Goal: Task Accomplishment & Management: Complete application form

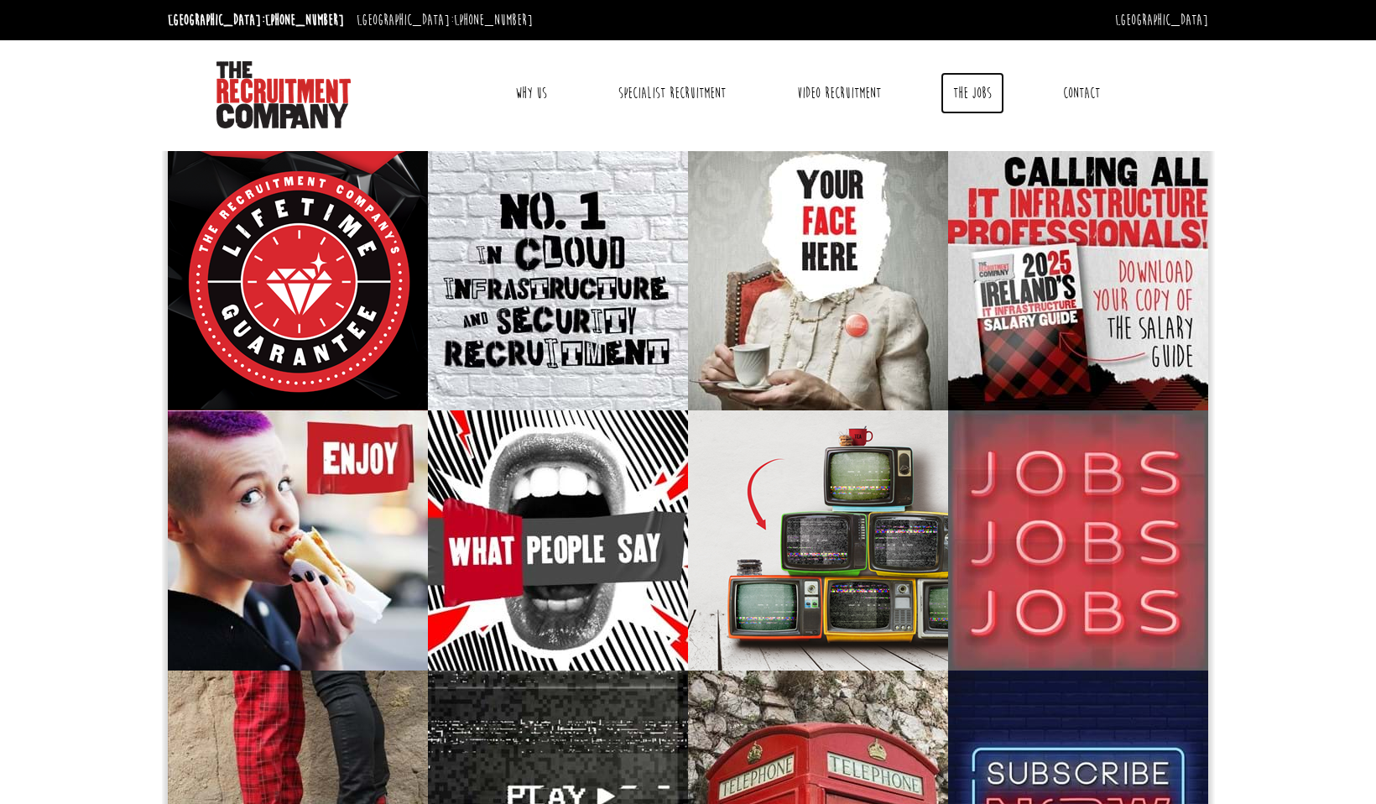
click at [961, 86] on link "The Jobs" at bounding box center [972, 93] width 64 height 42
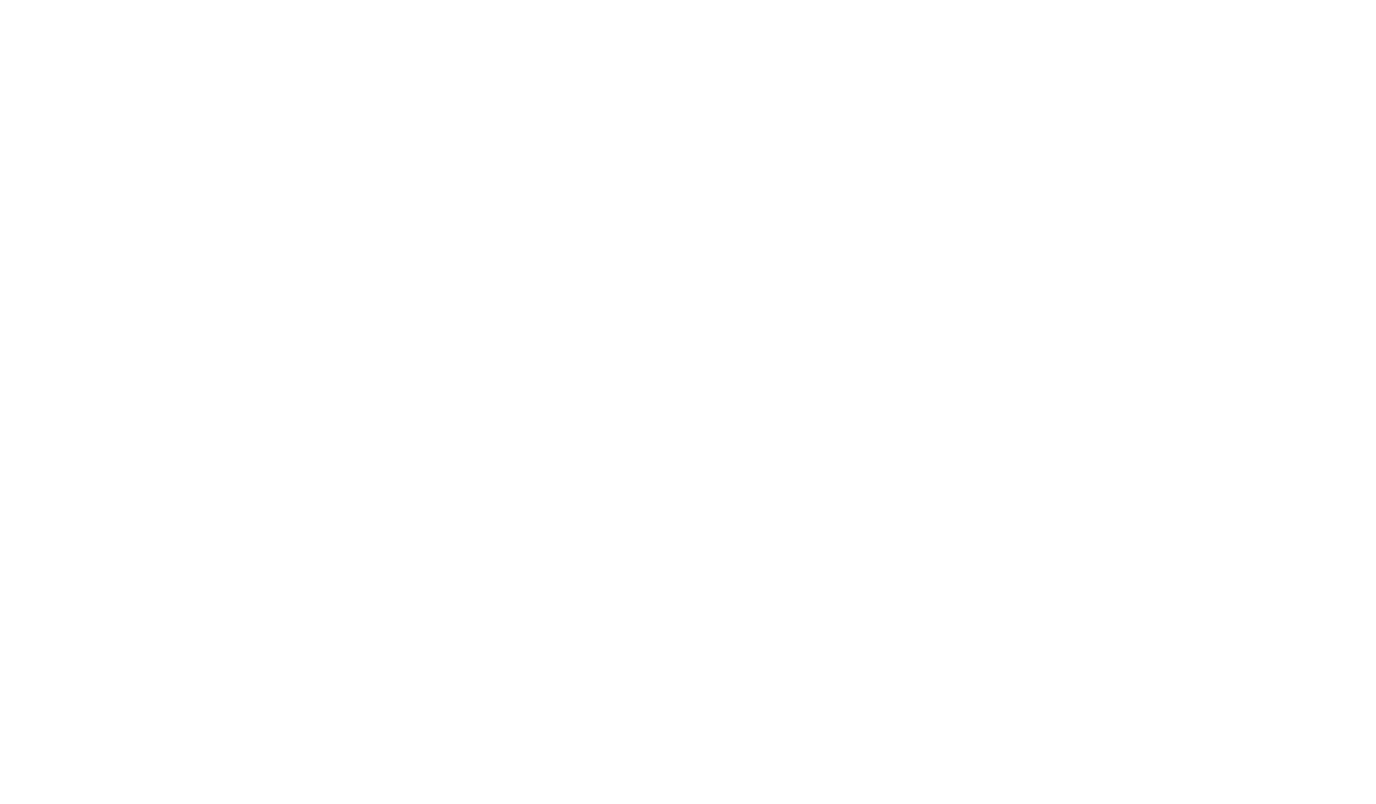
select select "Ireland"
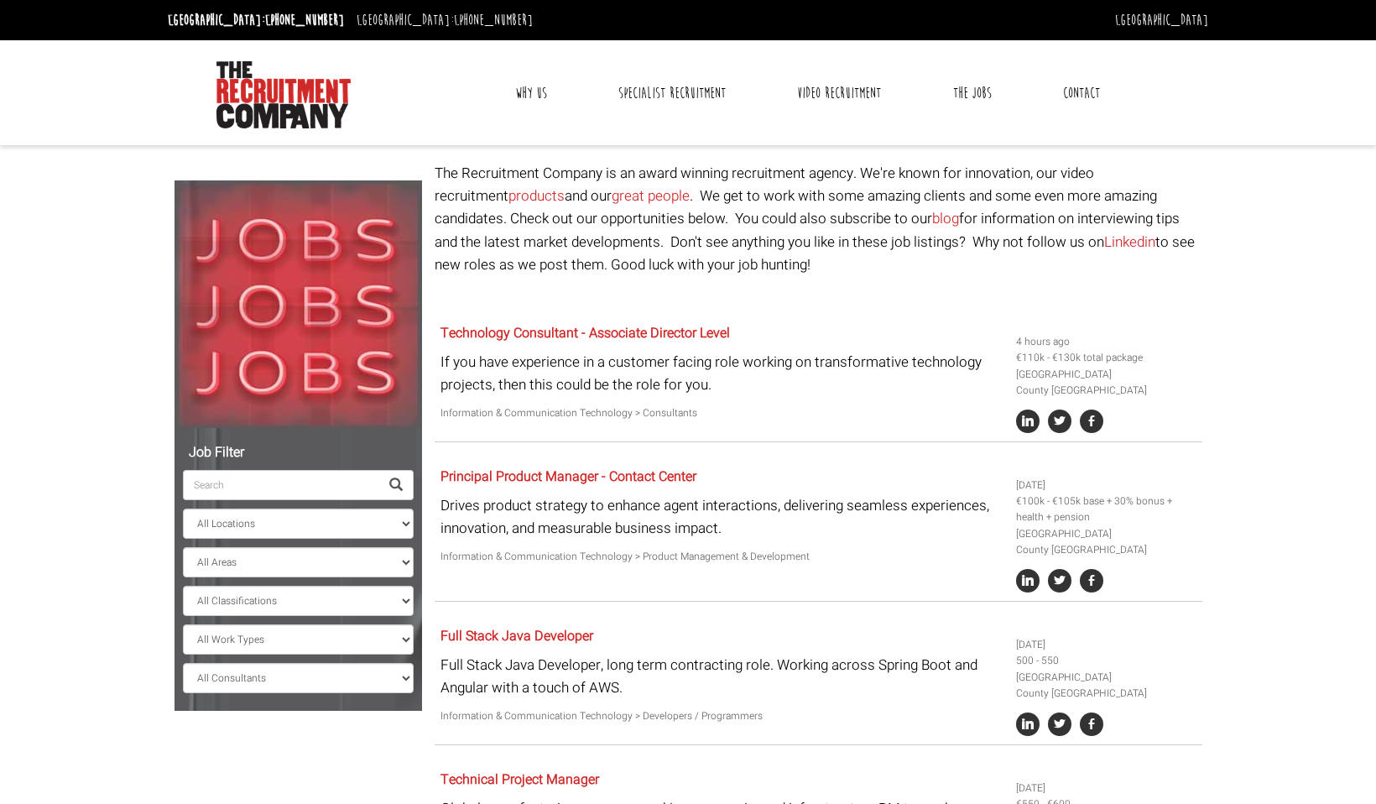
click at [265, 486] on input "search" at bounding box center [281, 485] width 196 height 30
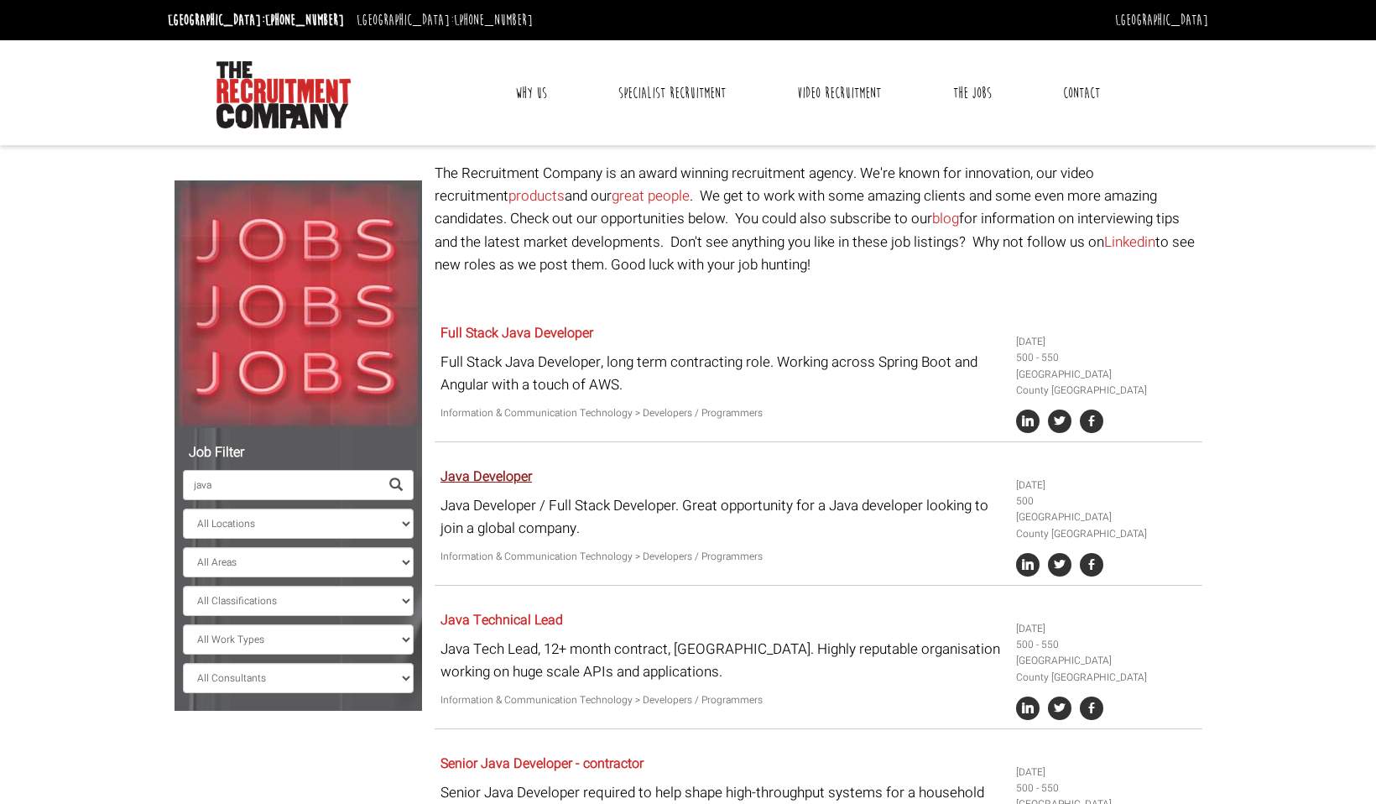
type input "java"
click at [481, 471] on link "Java Developer" at bounding box center [485, 476] width 91 height 20
click at [518, 334] on link "Full Stack Java Developer" at bounding box center [516, 333] width 153 height 20
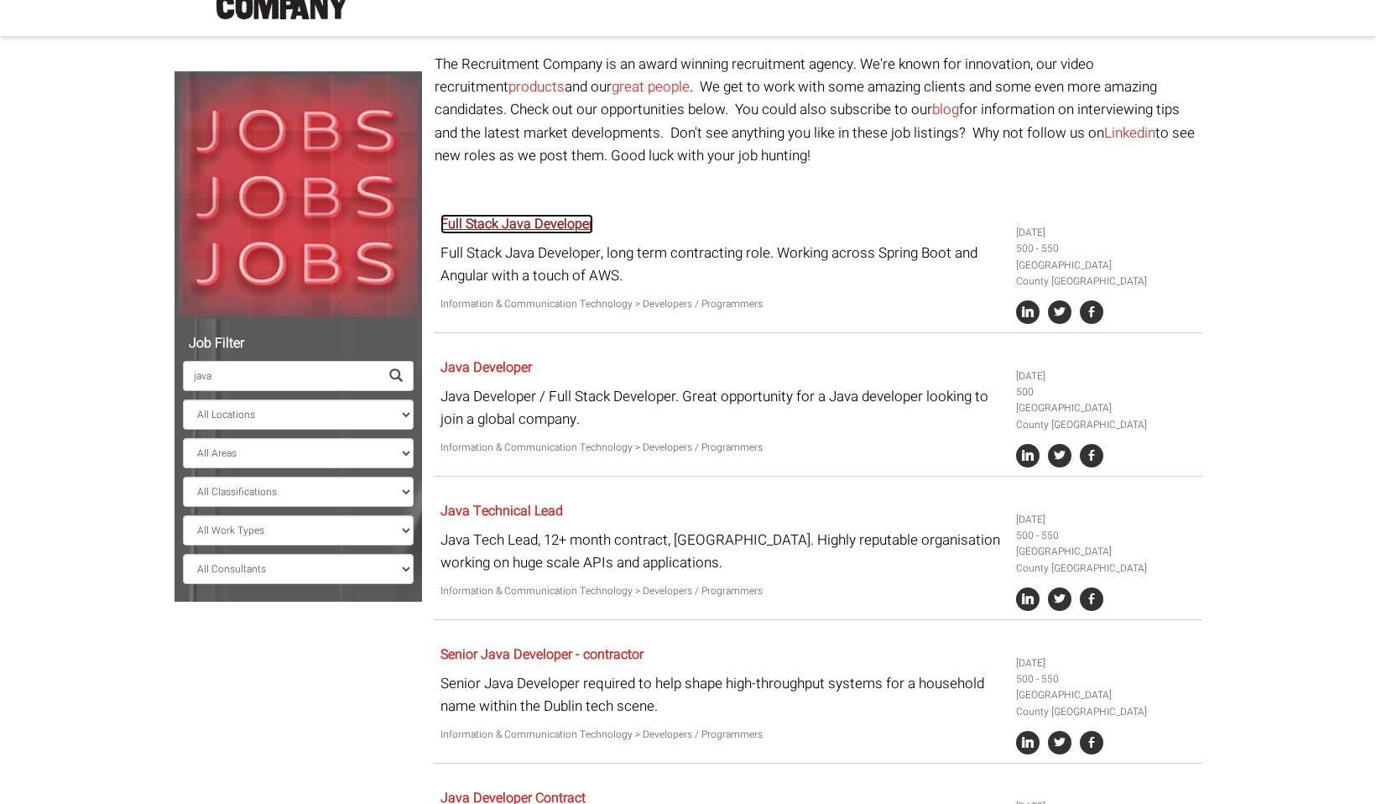
scroll to position [128, 0]
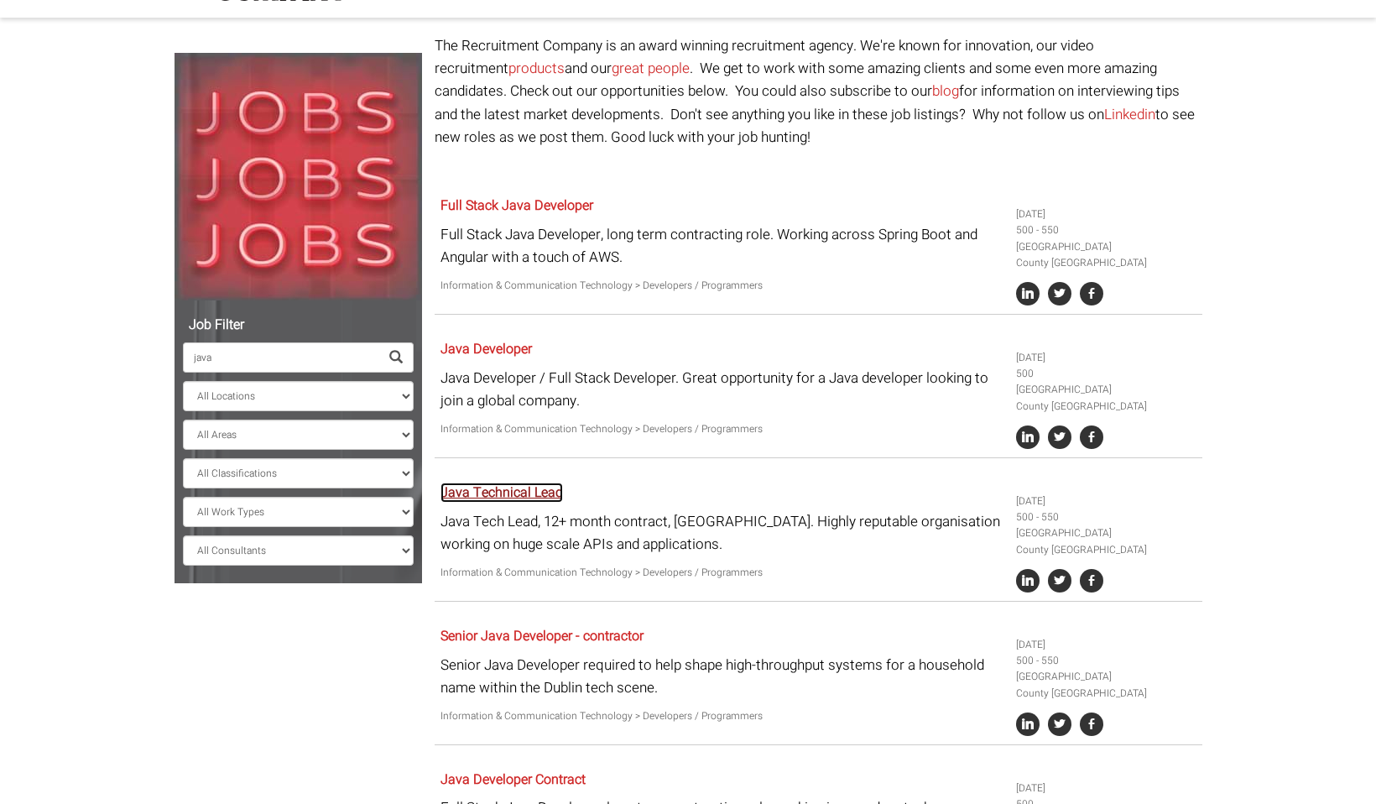
click at [520, 496] on link "Java Technical Lead" at bounding box center [501, 492] width 122 height 20
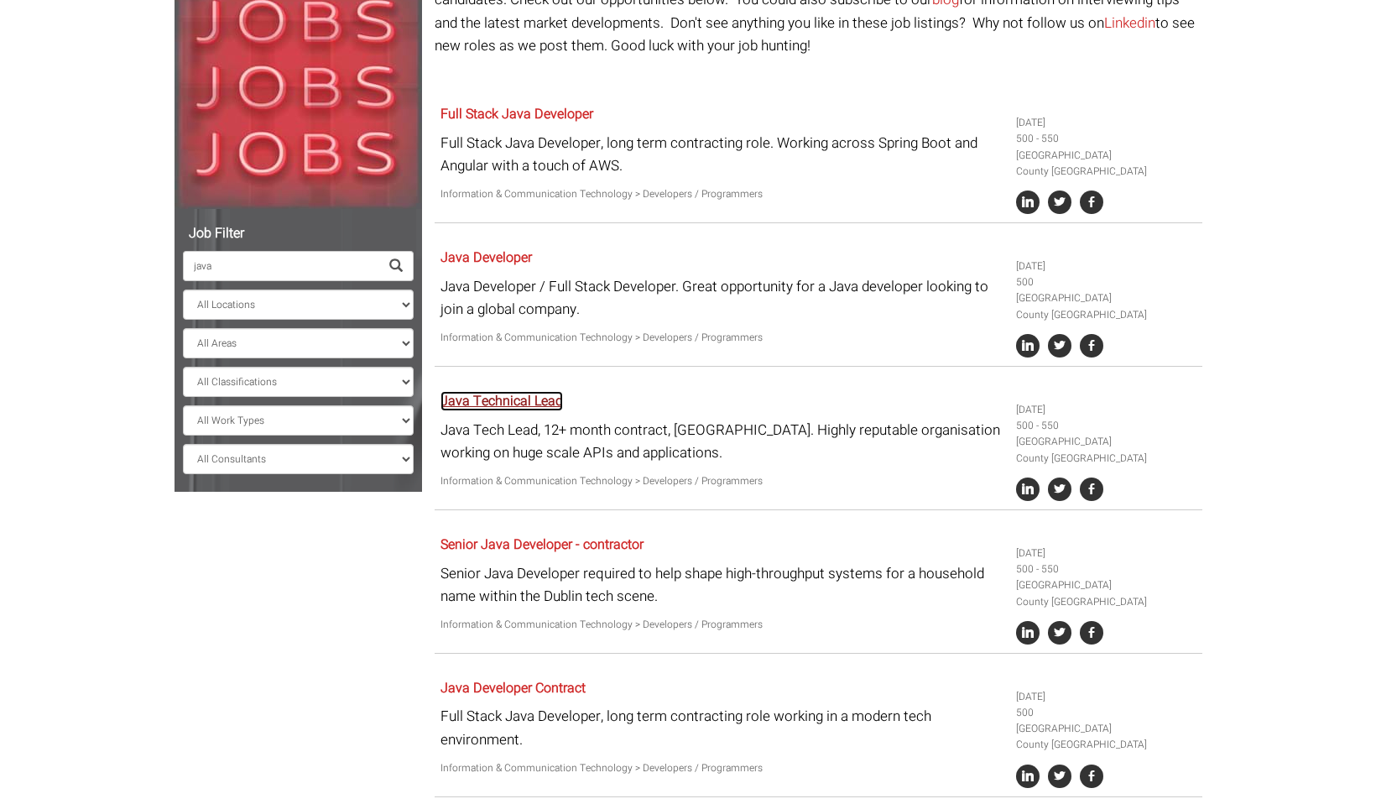
scroll to position [232, 0]
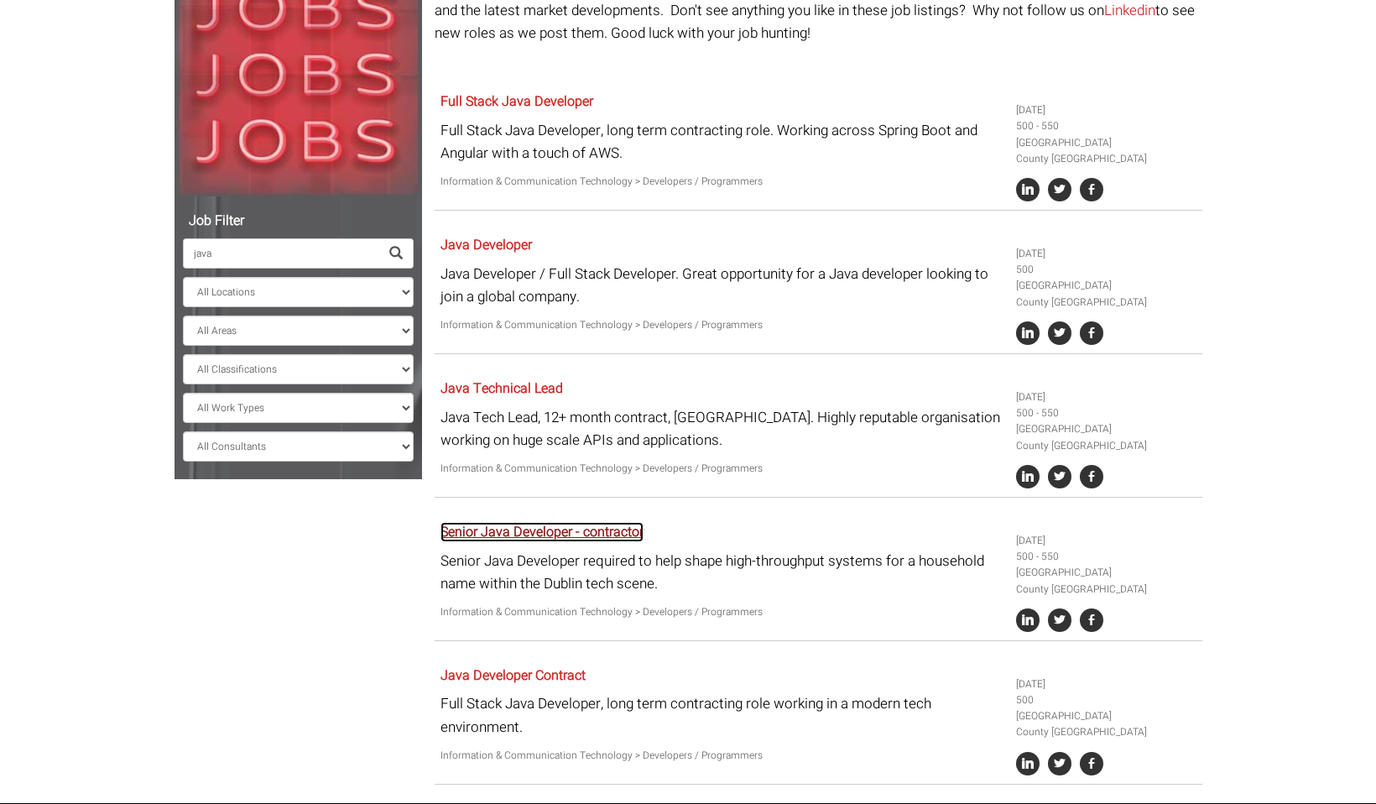
click at [523, 531] on link "Senior Java Developer - contractor" at bounding box center [541, 532] width 203 height 20
click at [508, 671] on link "Java Developer Contract" at bounding box center [512, 675] width 145 height 20
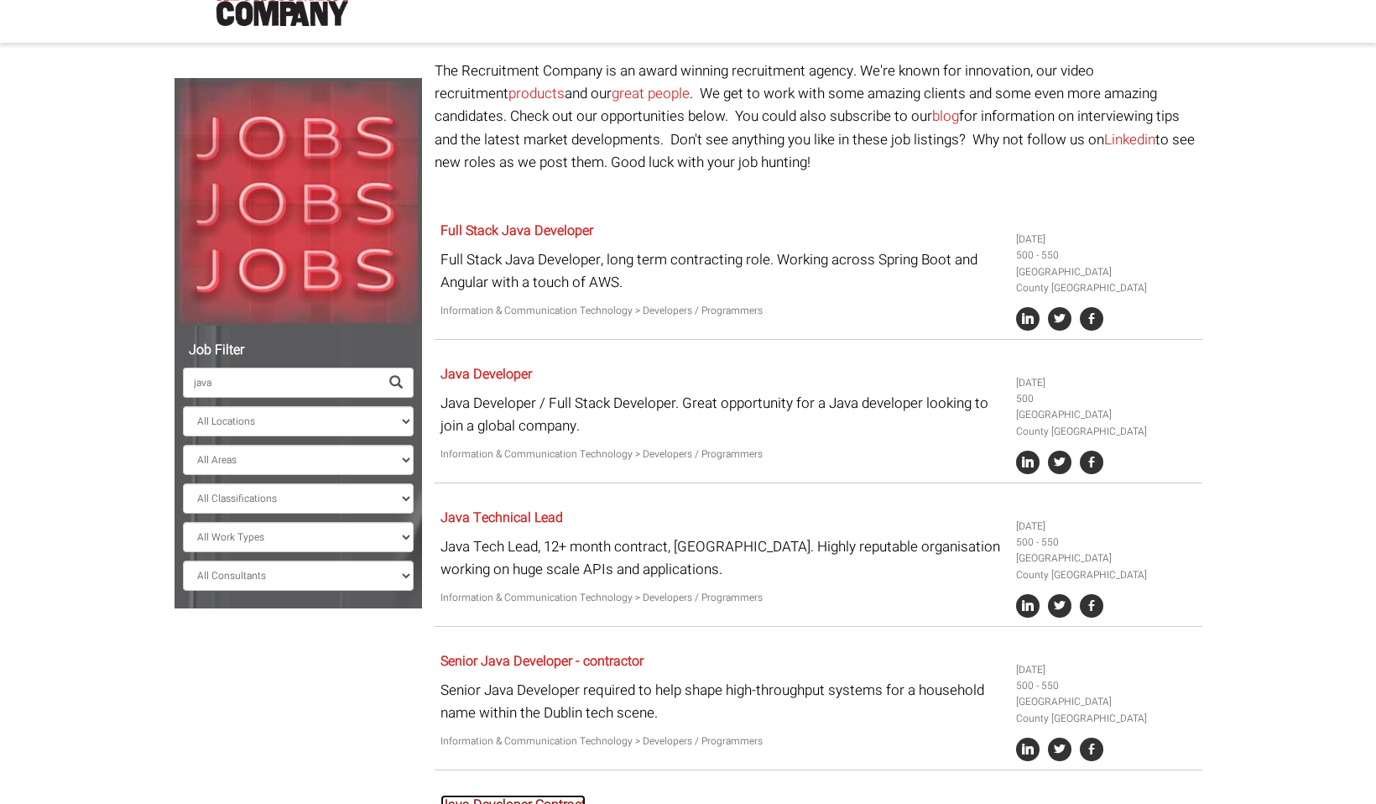
scroll to position [0, 0]
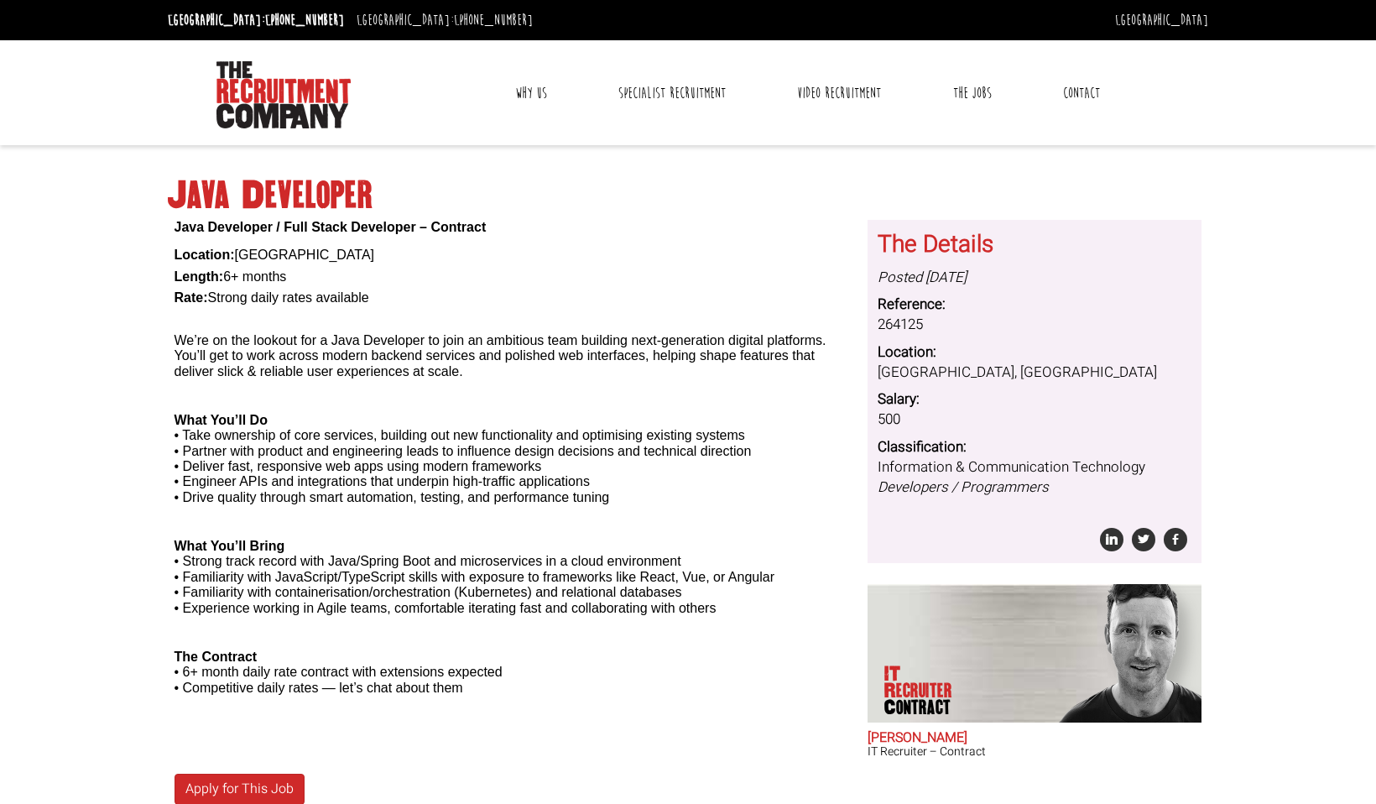
click at [122, 493] on body "Dublin: +353 1 697 2548 Sydney: +61 2 8346 6700 Dublin Sydney Dublin Toggle nav…" at bounding box center [688, 455] width 1376 height 911
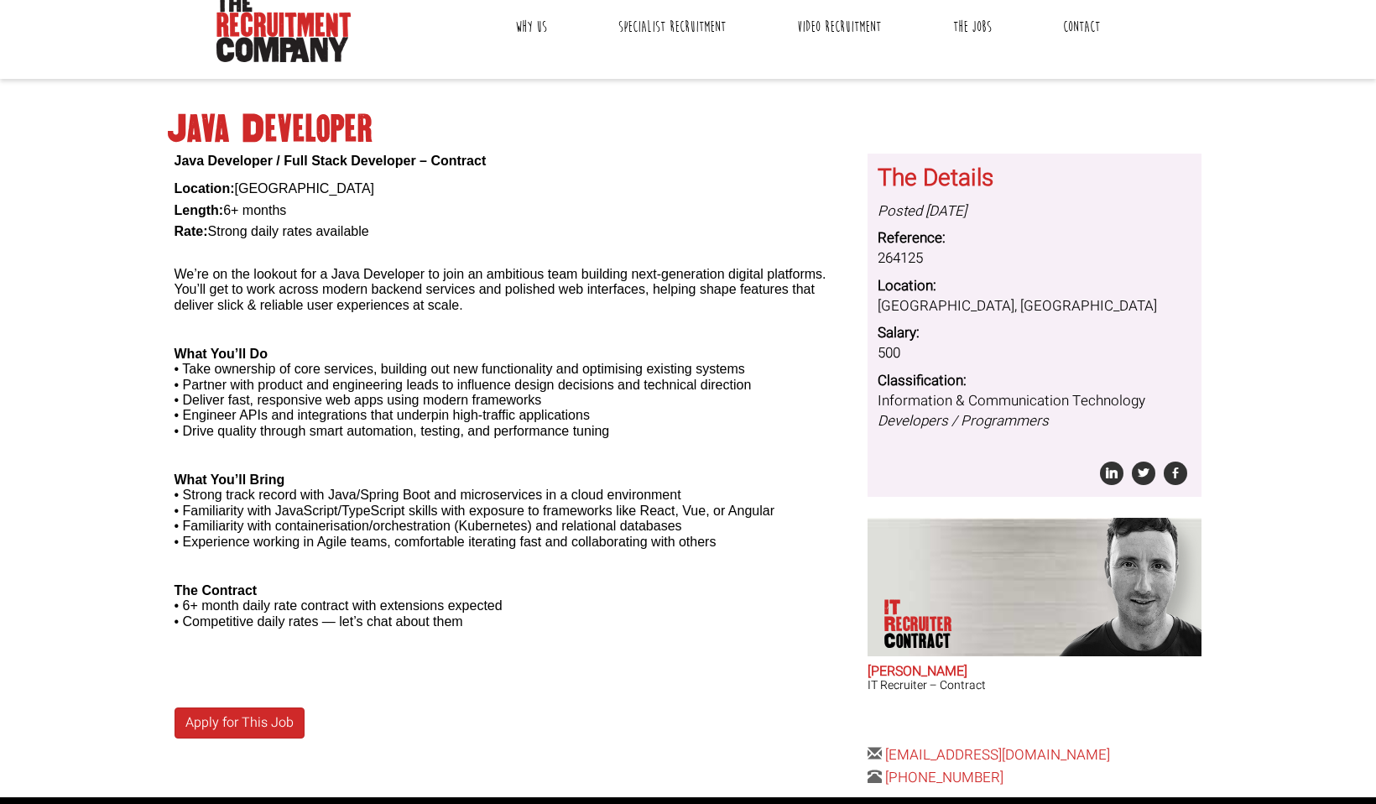
scroll to position [107, 0]
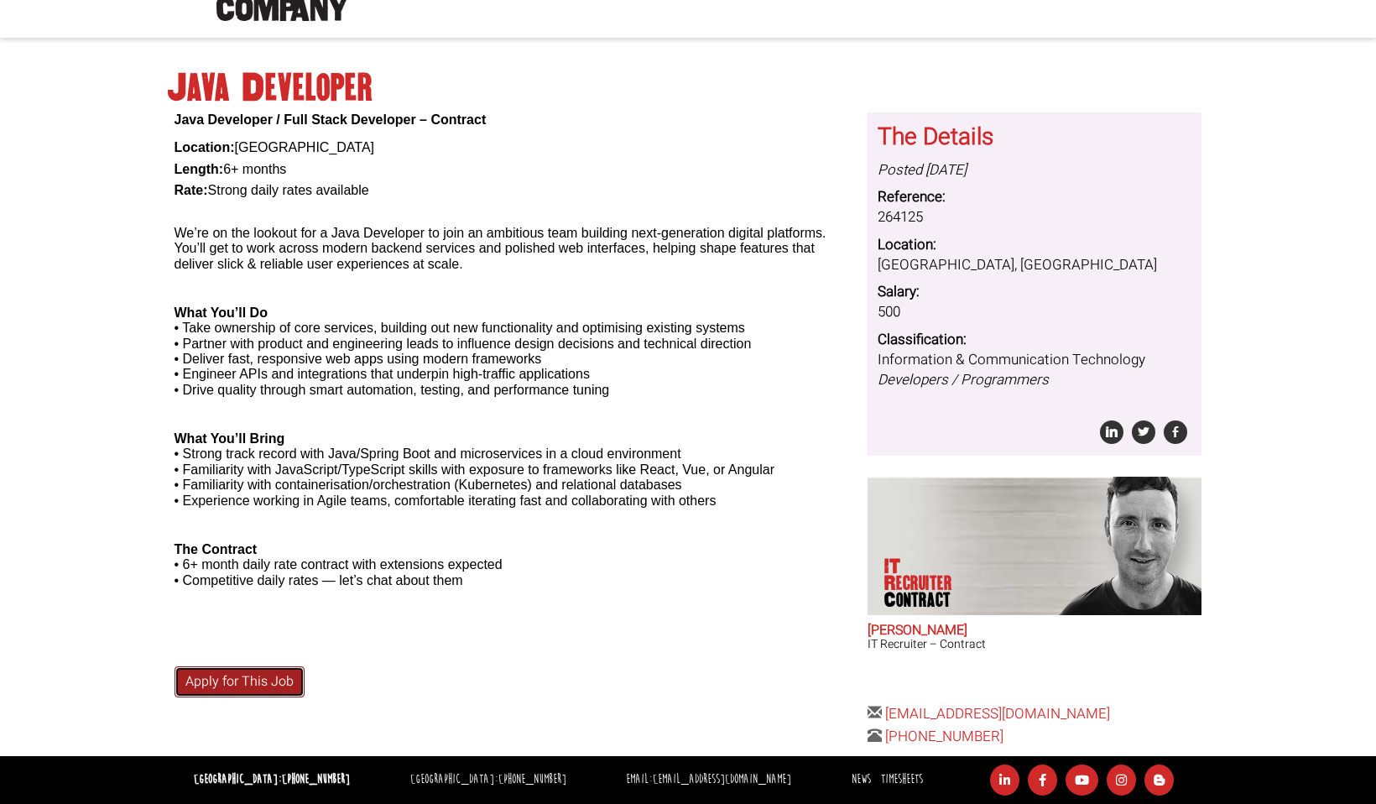
click at [226, 674] on link "Apply for This Job" at bounding box center [239, 681] width 130 height 31
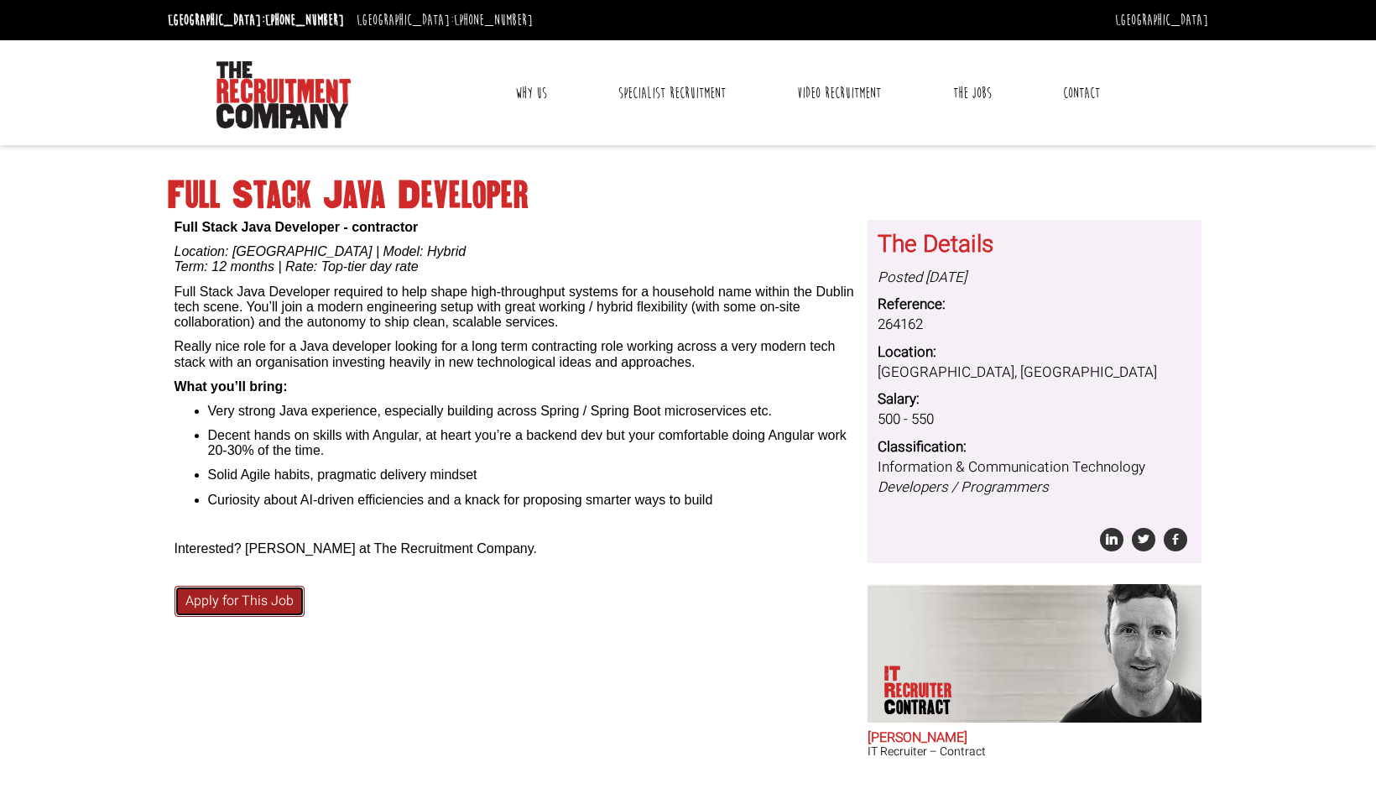
click at [257, 605] on link "Apply for This Job" at bounding box center [239, 601] width 130 height 31
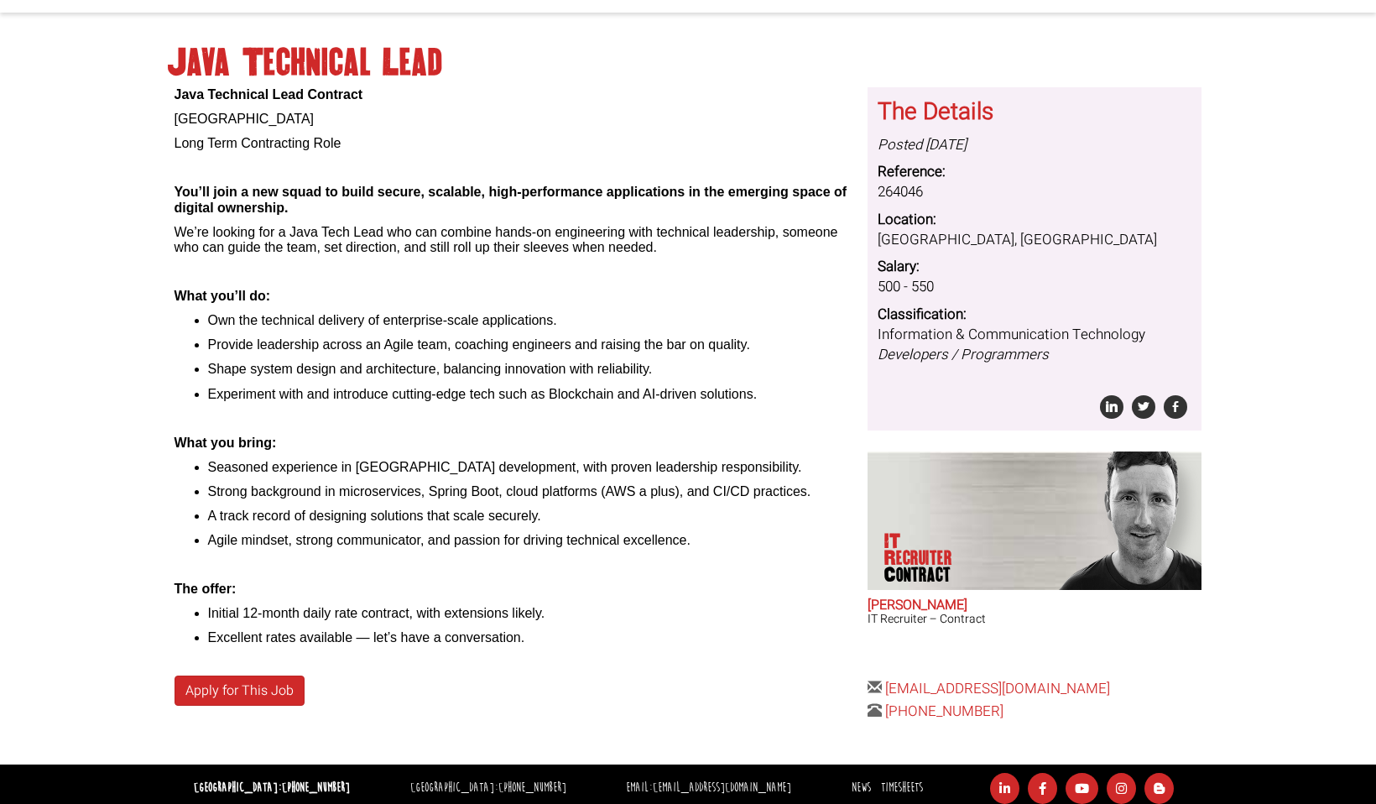
scroll to position [141, 0]
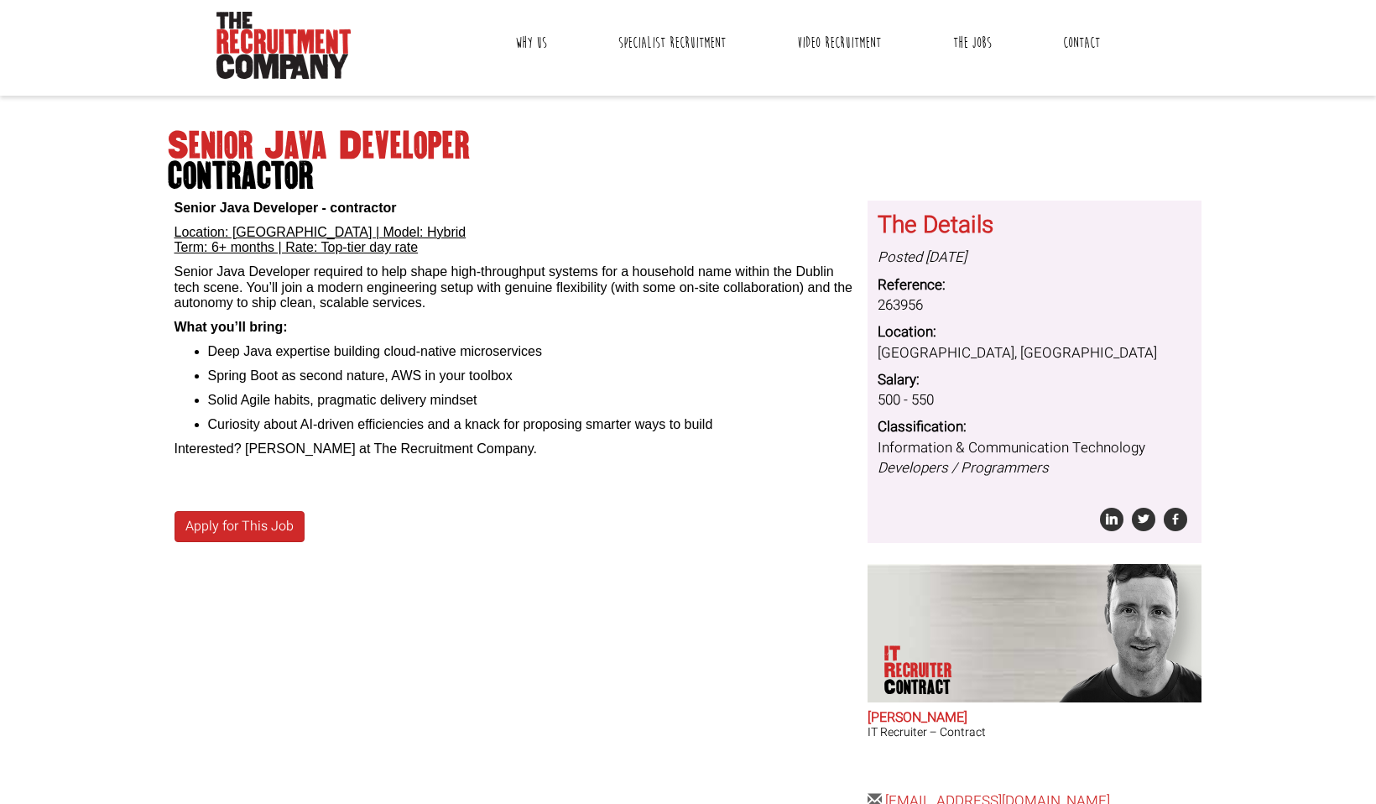
scroll to position [266, 0]
click at [243, 533] on link "Apply for This Job" at bounding box center [239, 525] width 130 height 31
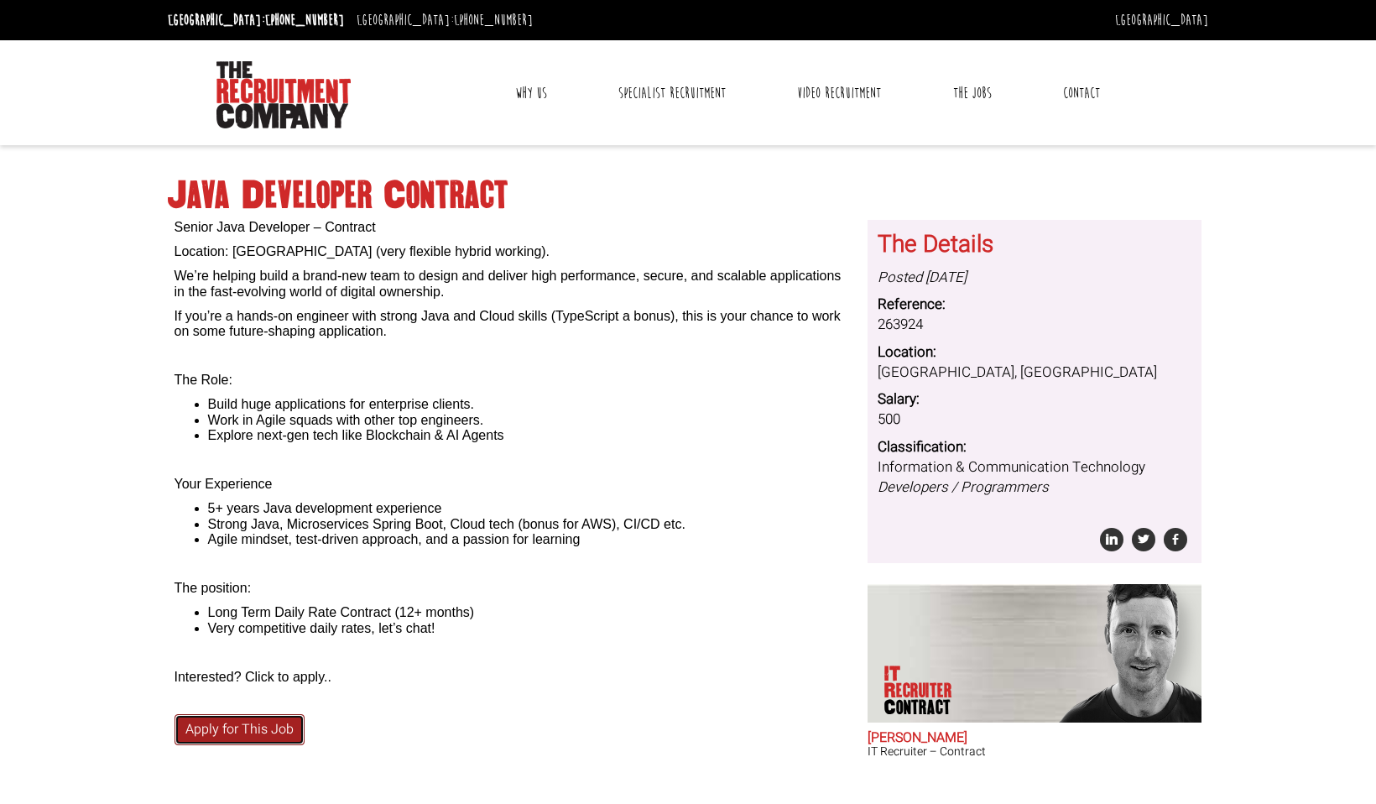
click at [250, 720] on link "Apply for This Job" at bounding box center [239, 729] width 130 height 31
